Goal: Check status: Check status

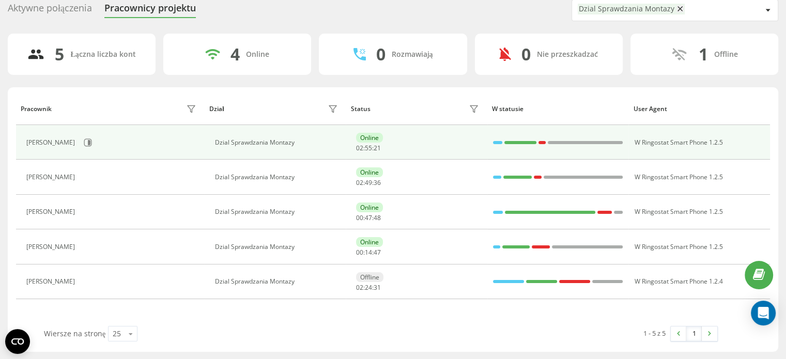
click at [77, 135] on div "[PERSON_NAME]" at bounding box center [112, 143] width 173 height 18
click at [81, 137] on button at bounding box center [88, 143] width 16 height 16
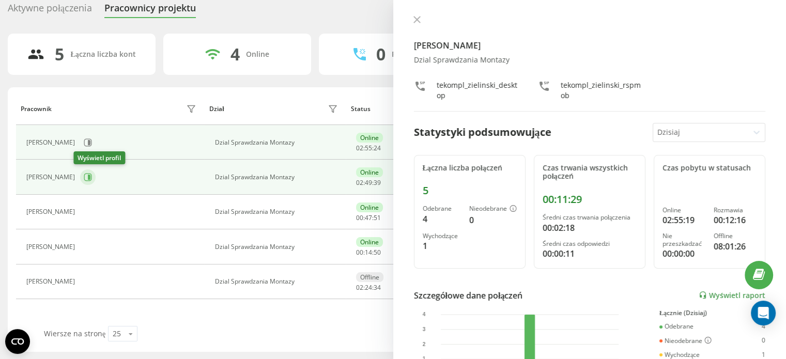
click at [84, 179] on icon at bounding box center [88, 177] width 8 height 8
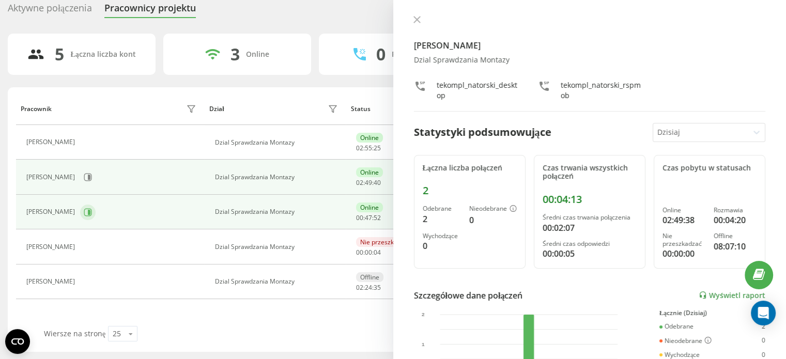
click at [81, 211] on div "[PERSON_NAME]" at bounding box center [112, 213] width 173 height 18
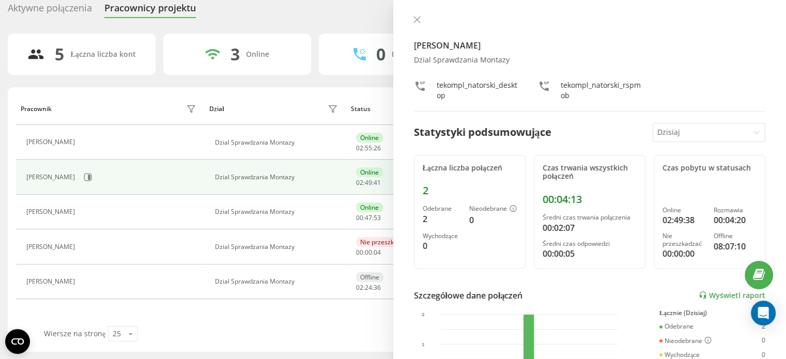
click at [80, 212] on button at bounding box center [86, 213] width 12 height 14
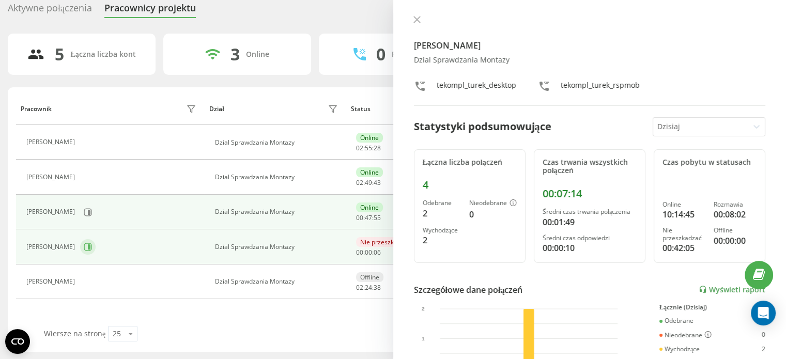
click at [88, 249] on icon at bounding box center [89, 247] width 3 height 5
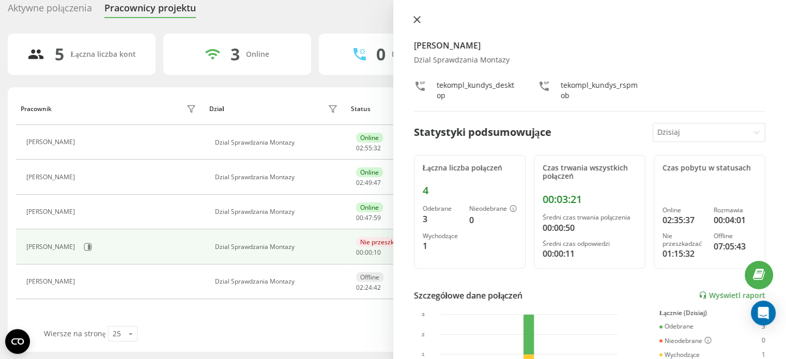
click at [417, 18] on icon at bounding box center [417, 19] width 7 height 7
